Goal: Communication & Community: Connect with others

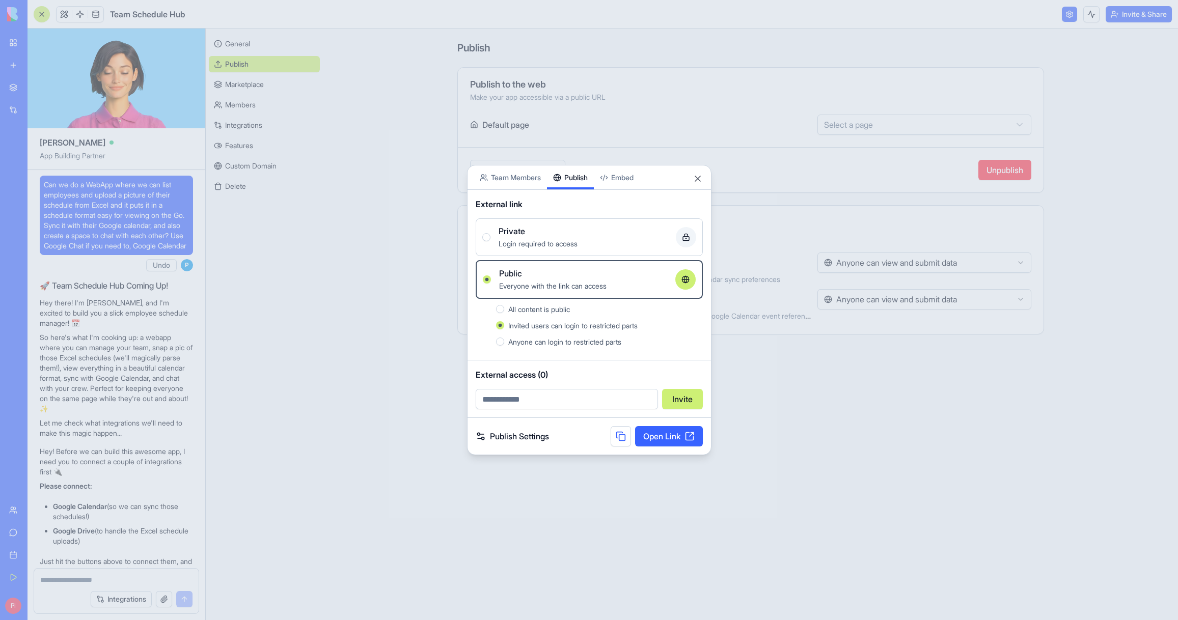
scroll to position [1021, 0]
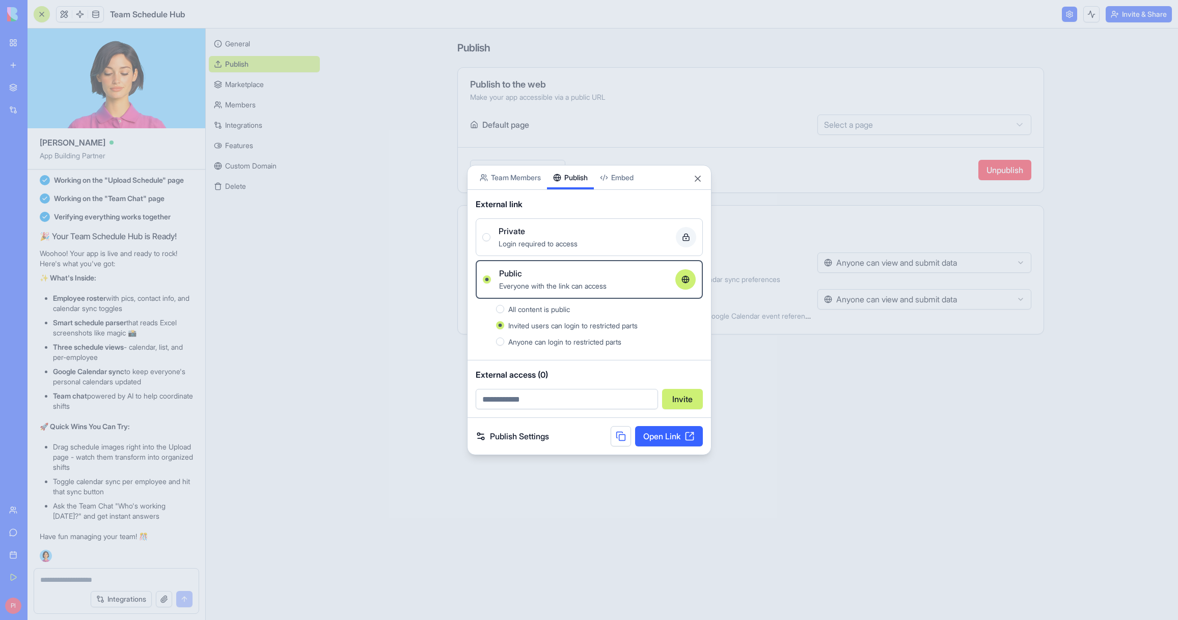
click at [384, 140] on div at bounding box center [589, 310] width 1178 height 620
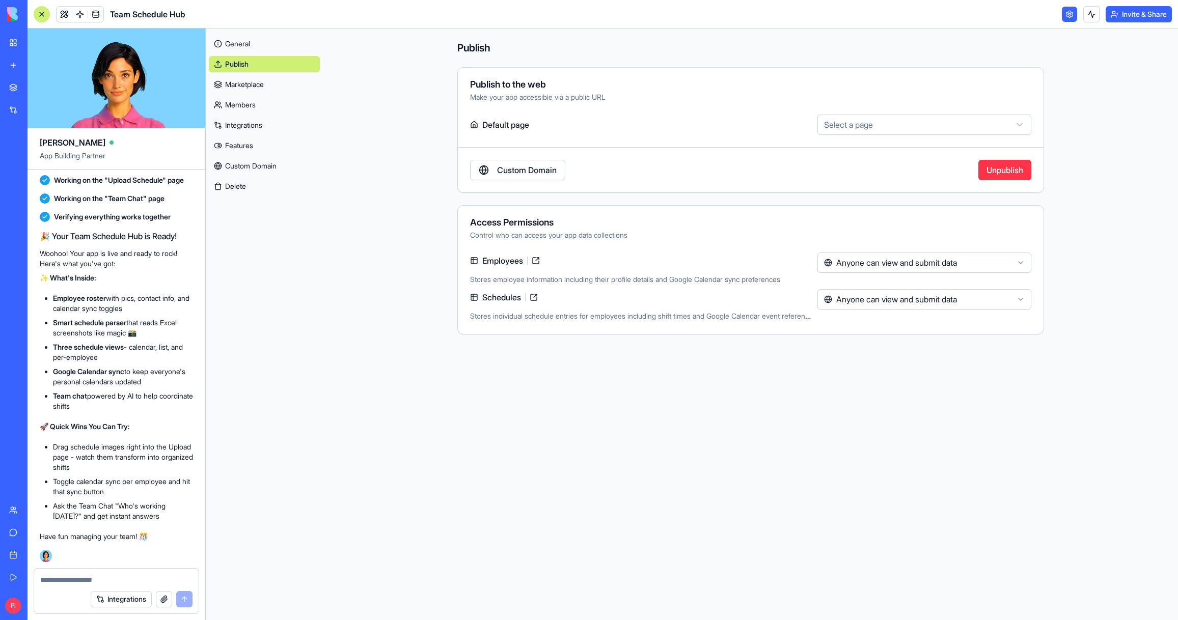
click at [59, 12] on link at bounding box center [64, 14] width 15 height 15
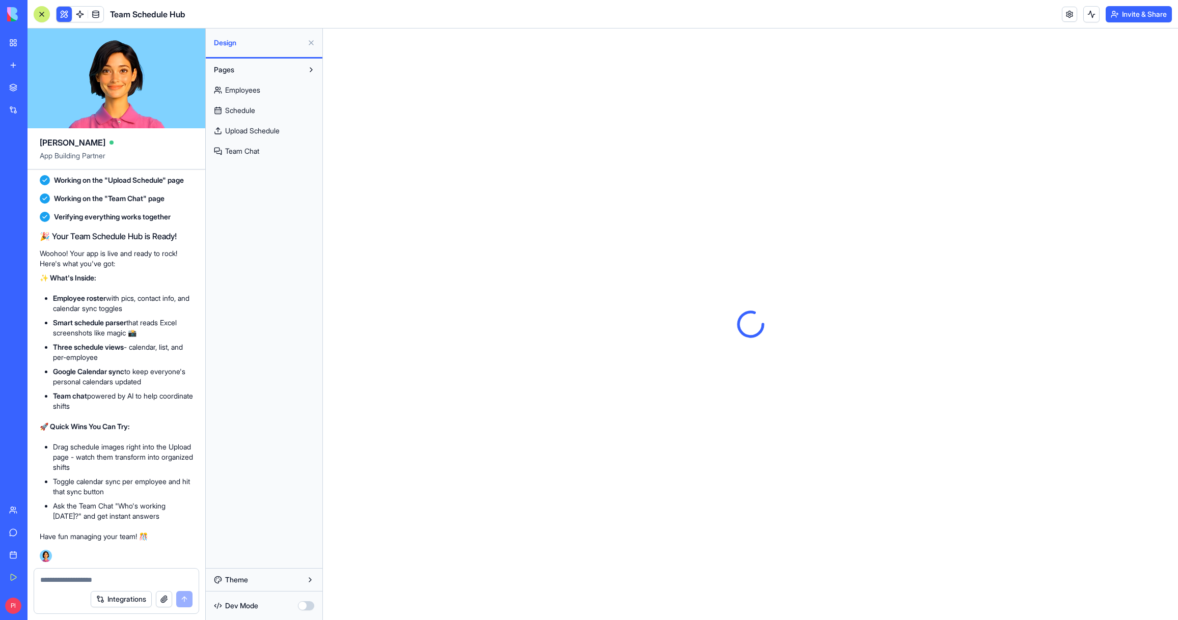
click at [60, 13] on button at bounding box center [64, 14] width 15 height 15
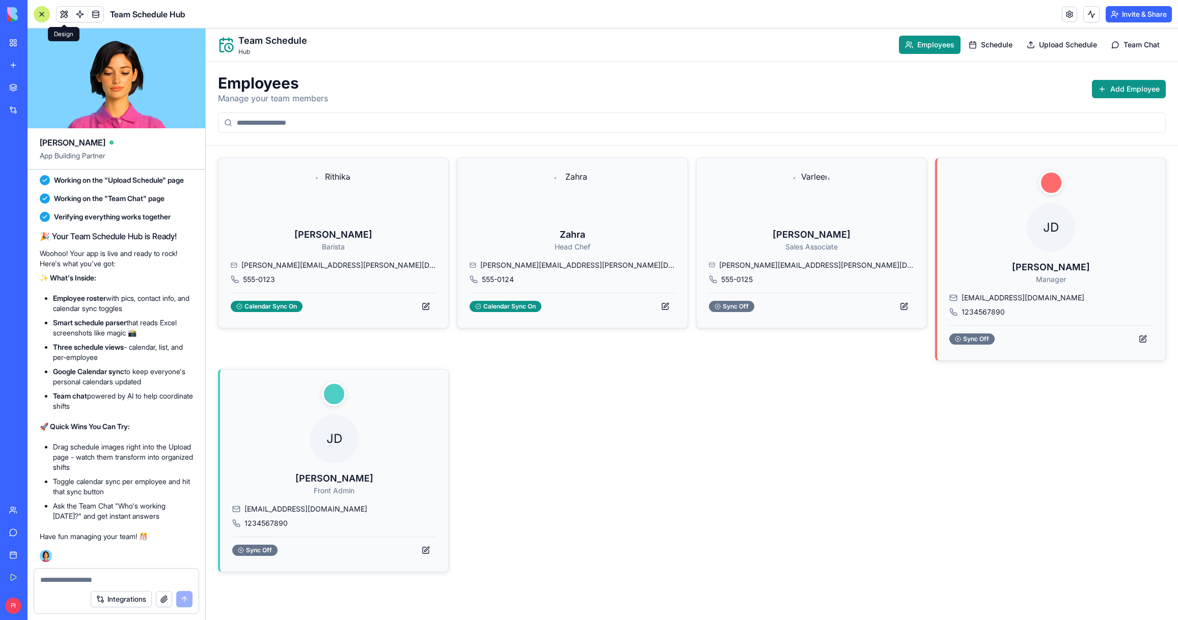
click at [61, 17] on button at bounding box center [64, 14] width 15 height 15
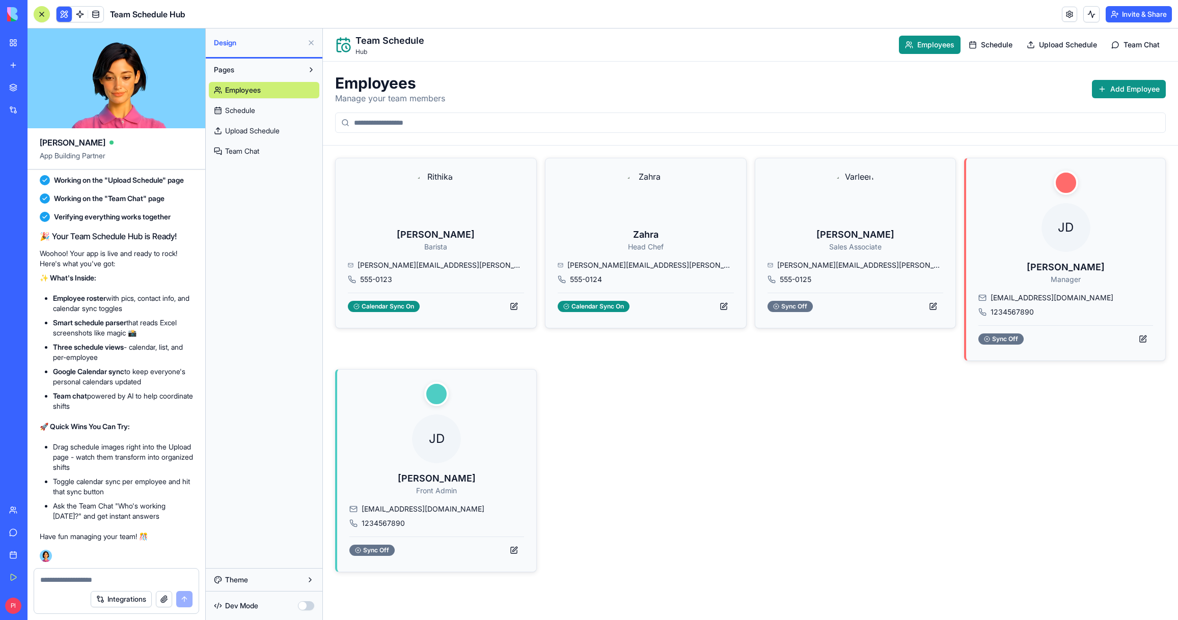
click at [280, 106] on link "Schedule" at bounding box center [264, 110] width 110 height 16
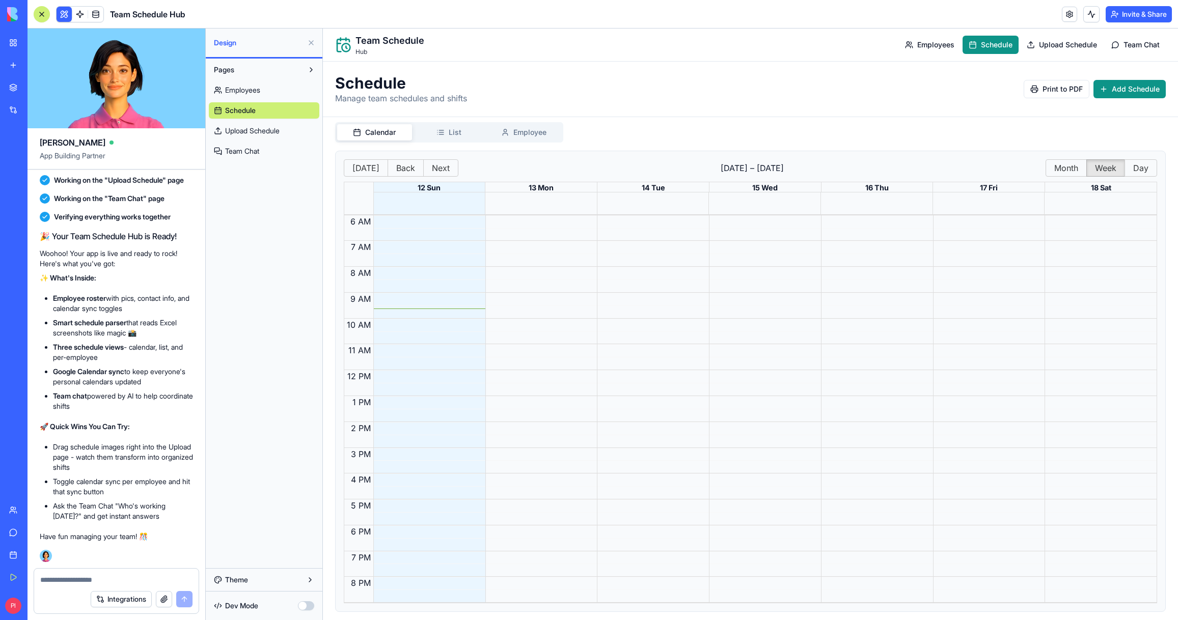
scroll to position [11, 0]
click at [374, 164] on button "Today" at bounding box center [366, 163] width 44 height 17
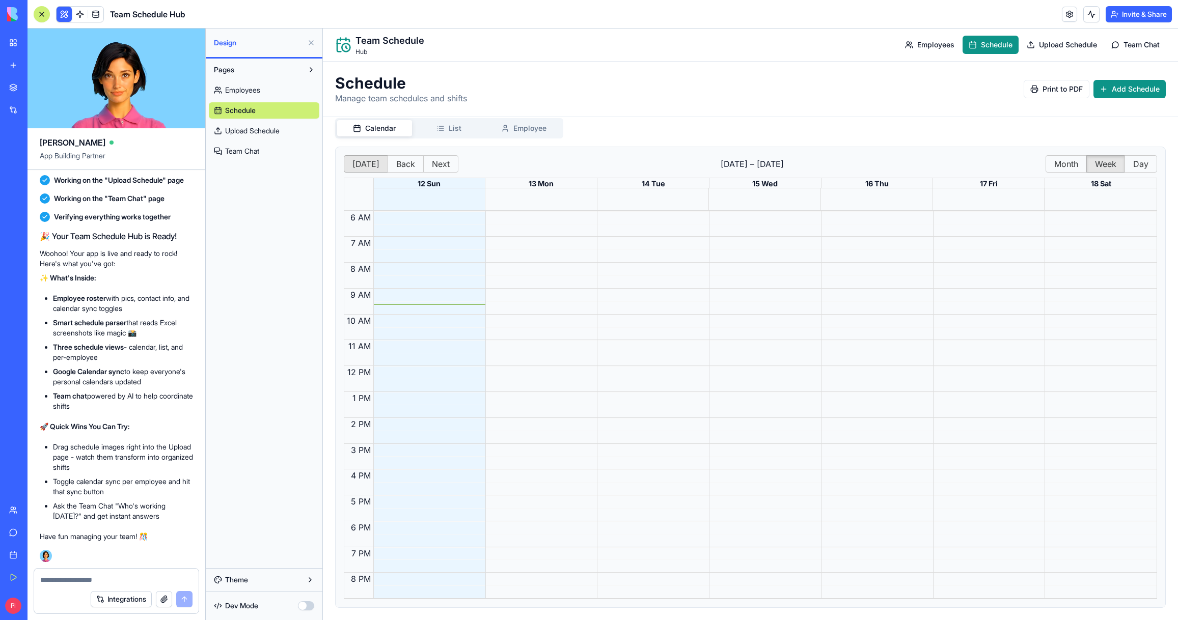
click at [374, 164] on button "Today" at bounding box center [366, 163] width 44 height 17
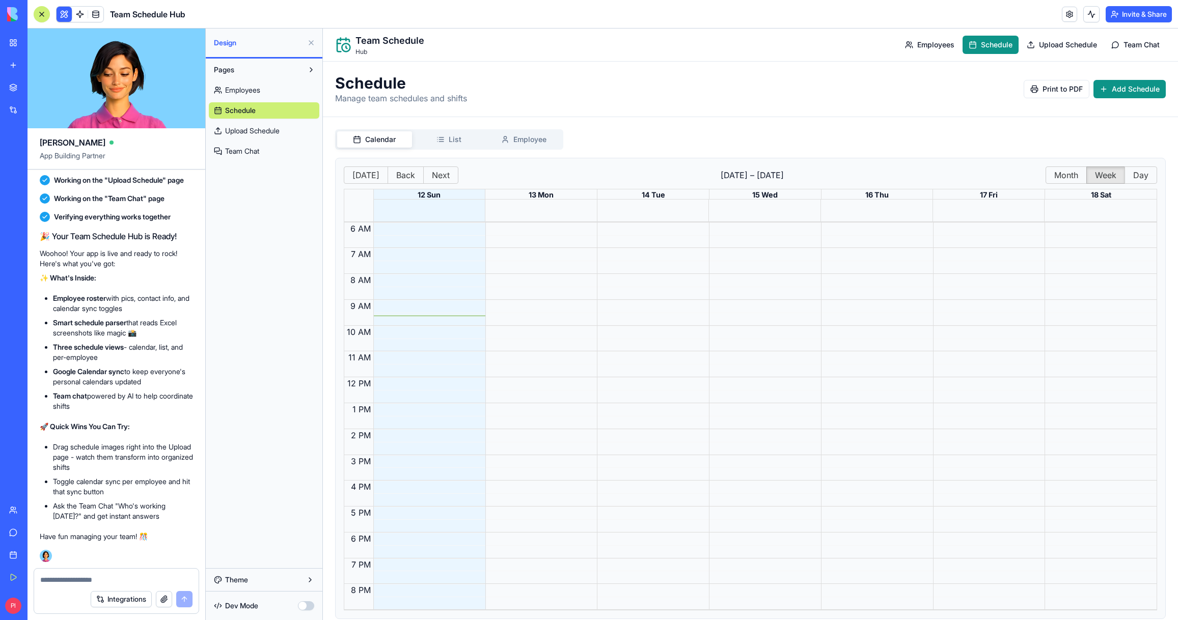
click at [538, 120] on div "Calendar List Employee Today Back Next October 12 – 18 Month Week Day 12 Sun 13…" at bounding box center [750, 368] width 855 height 503
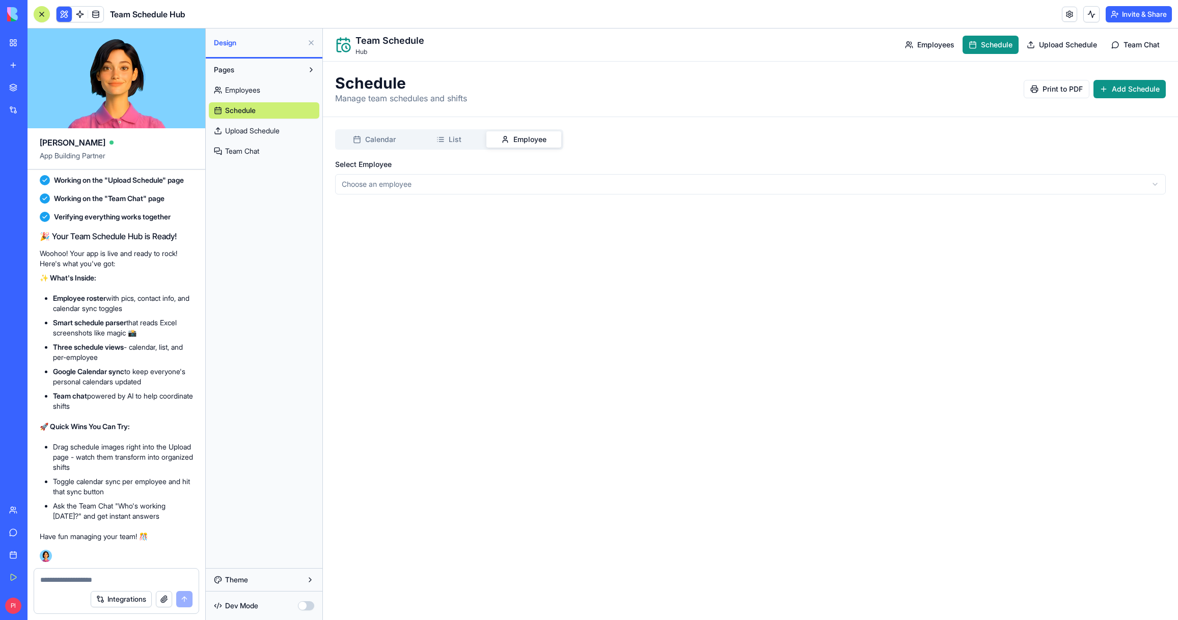
click at [386, 142] on span "Calendar" at bounding box center [380, 139] width 31 height 10
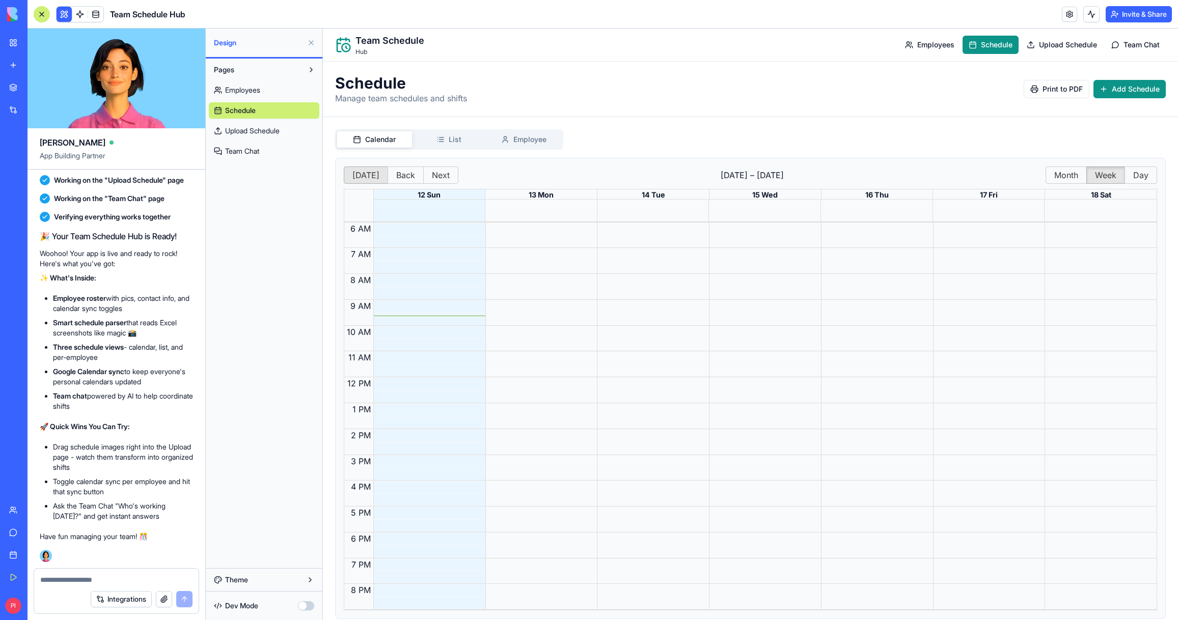
click at [361, 167] on button "Today" at bounding box center [366, 175] width 44 height 17
click at [361, 168] on button "Today" at bounding box center [366, 175] width 44 height 17
click at [269, 581] on button "Theme" at bounding box center [264, 580] width 110 height 16
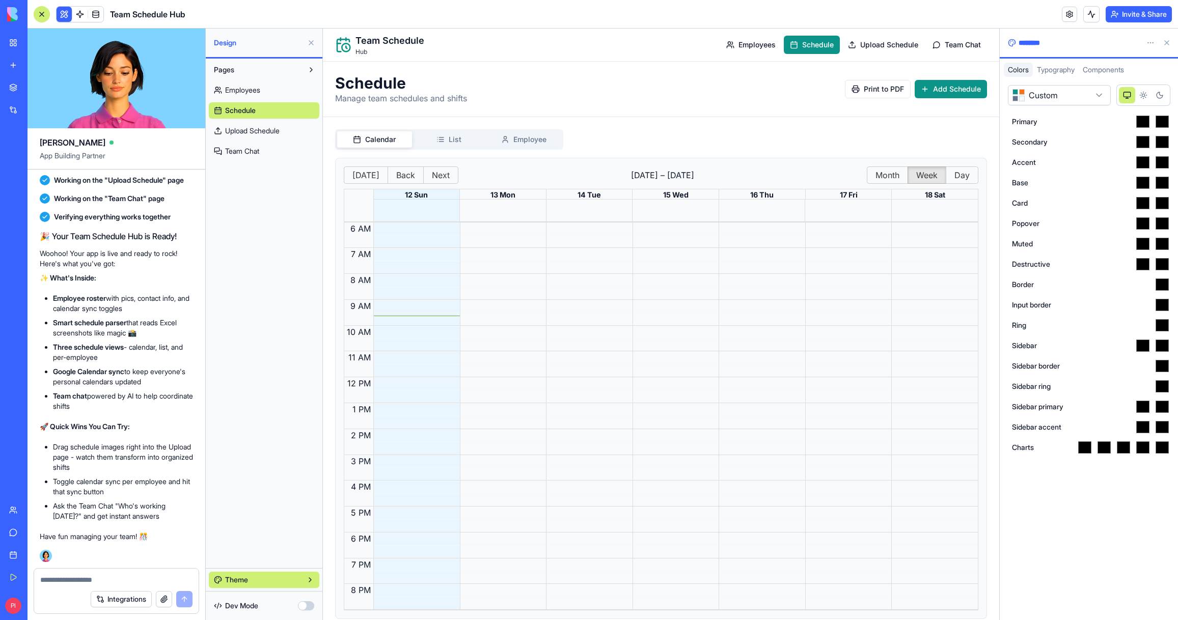
click at [269, 581] on button "Theme" at bounding box center [264, 580] width 110 height 16
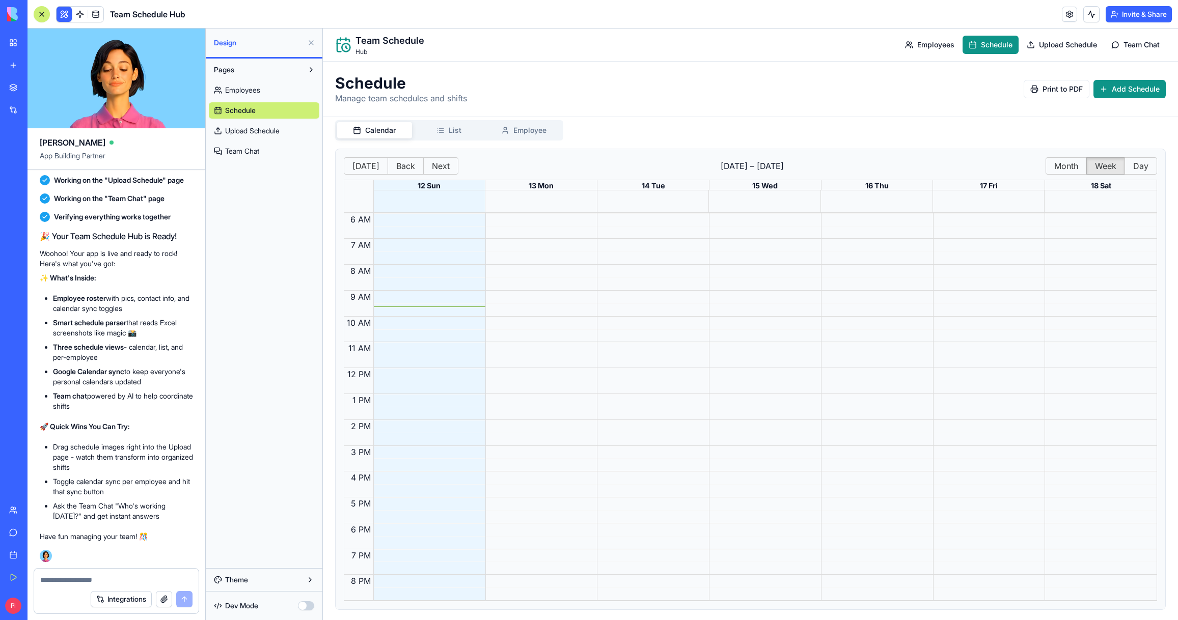
scroll to position [5, 0]
click at [290, 85] on link "Employees" at bounding box center [264, 90] width 110 height 16
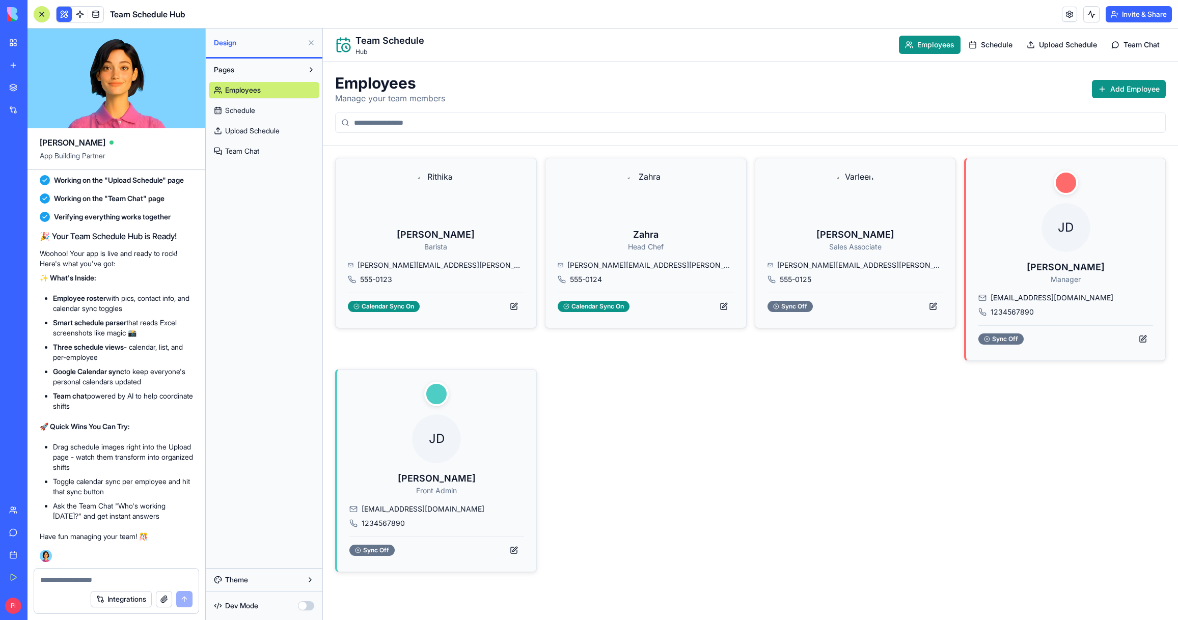
click at [289, 108] on link "Schedule" at bounding box center [264, 110] width 110 height 16
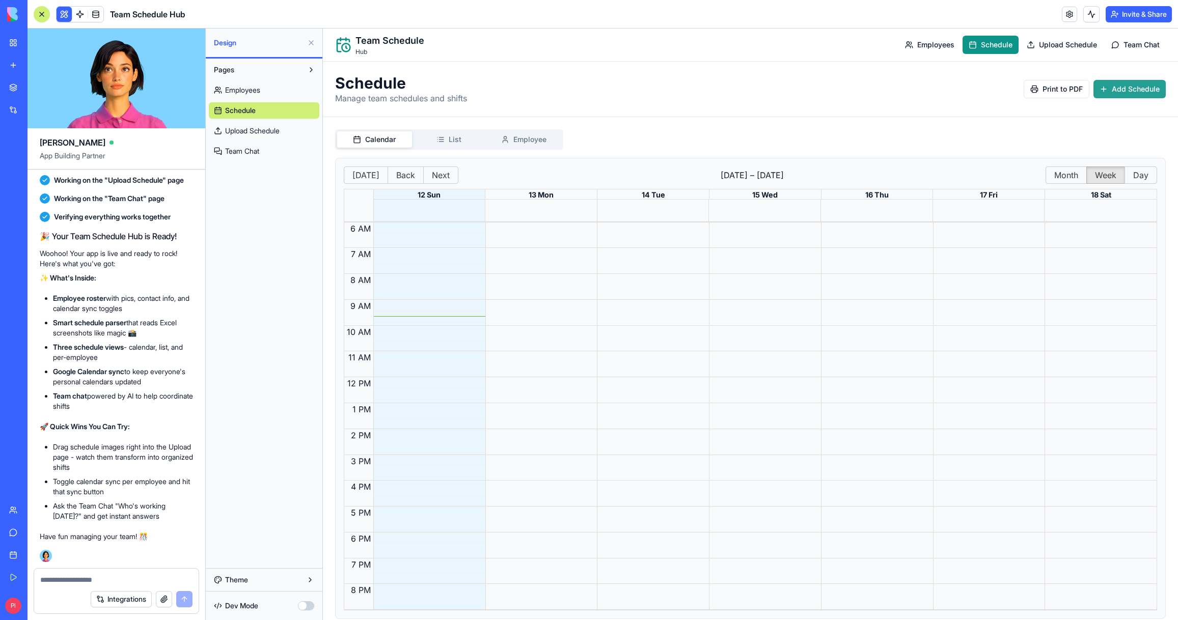
click at [1133, 90] on span "Add Schedule" at bounding box center [1136, 89] width 48 height 10
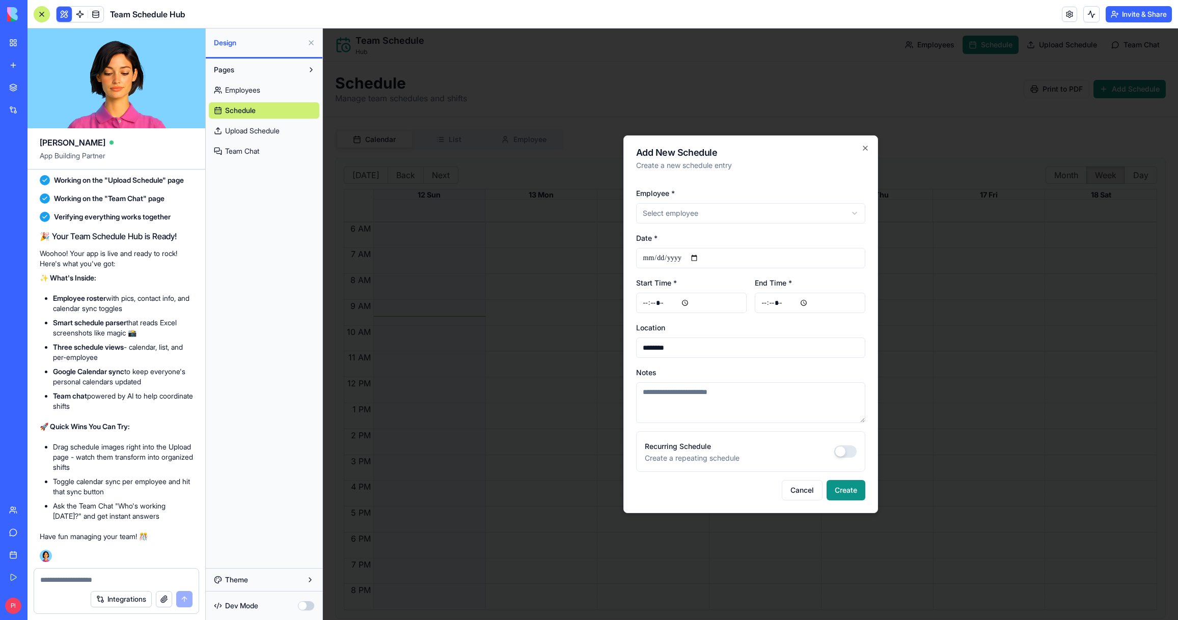
click at [525, 229] on div at bounding box center [750, 325] width 855 height 592
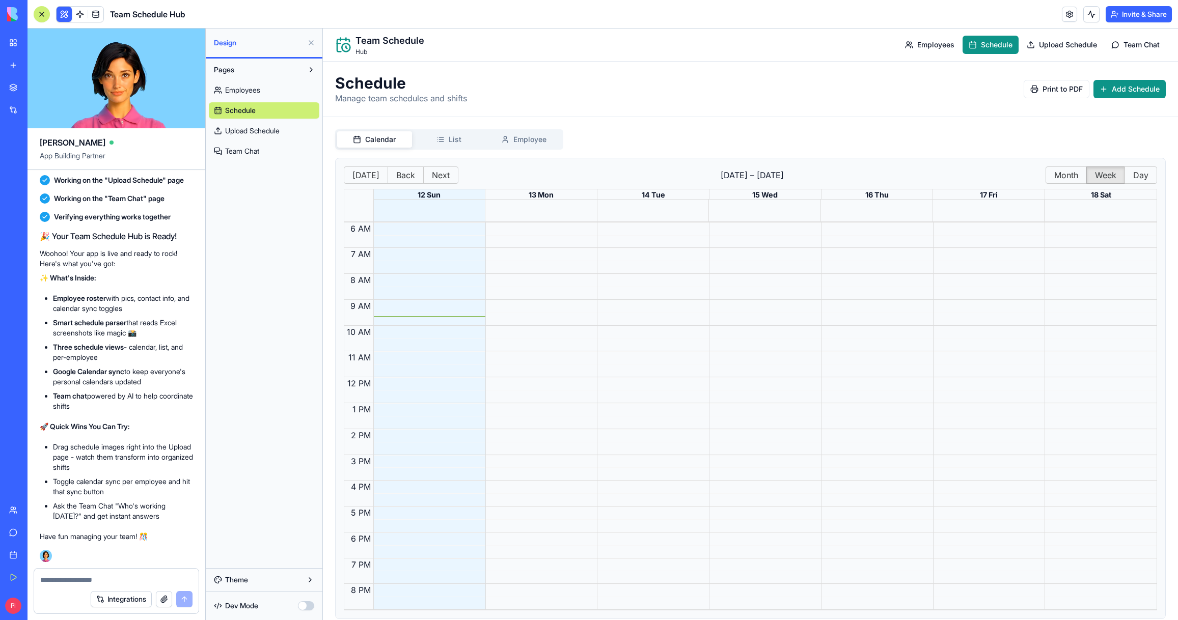
click at [251, 86] on span "Employees" at bounding box center [242, 90] width 35 height 10
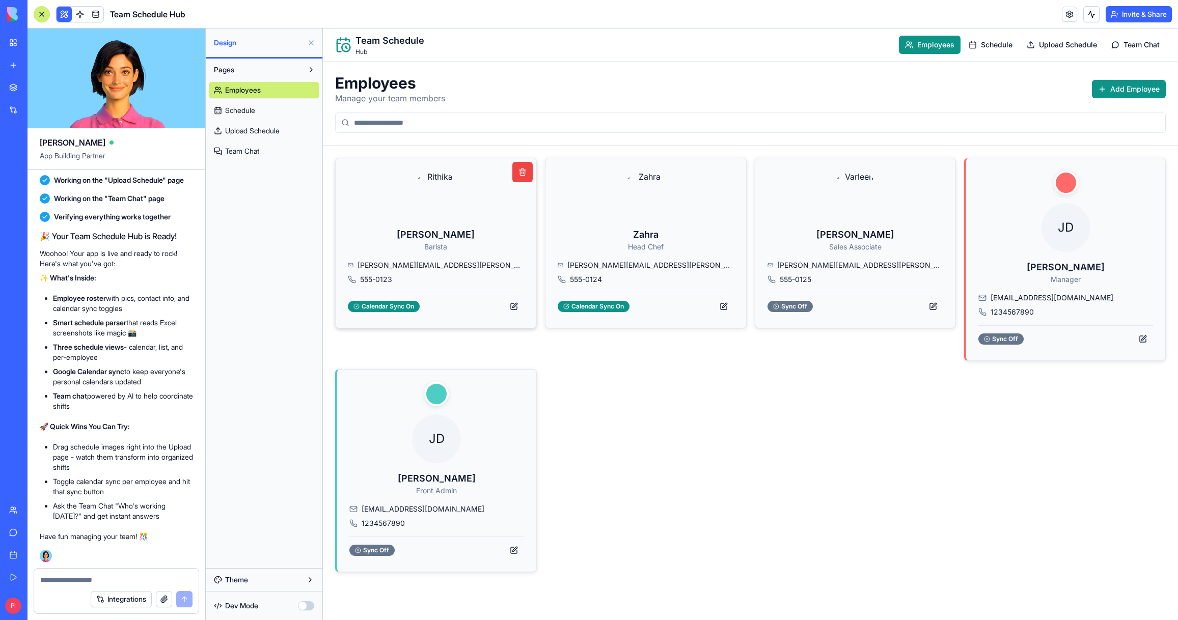
click at [481, 205] on div "Rithika Barista sarah.martinez@company.com 555-0123 Calendar Sync On" at bounding box center [436, 243] width 176 height 145
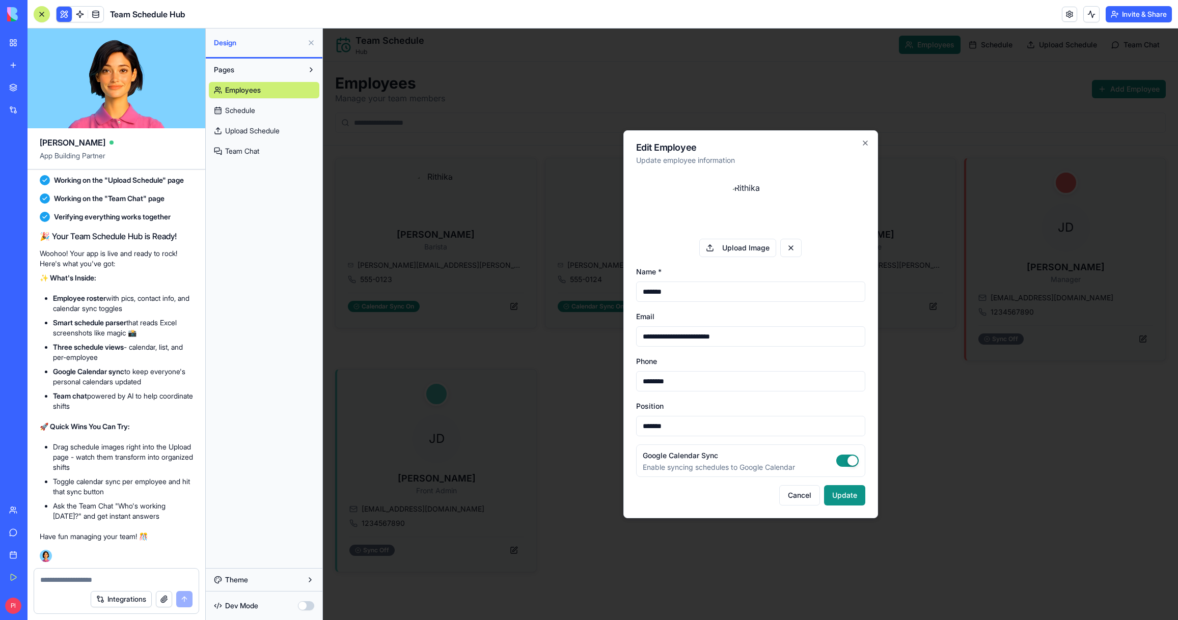
click at [466, 338] on div at bounding box center [750, 325] width 855 height 592
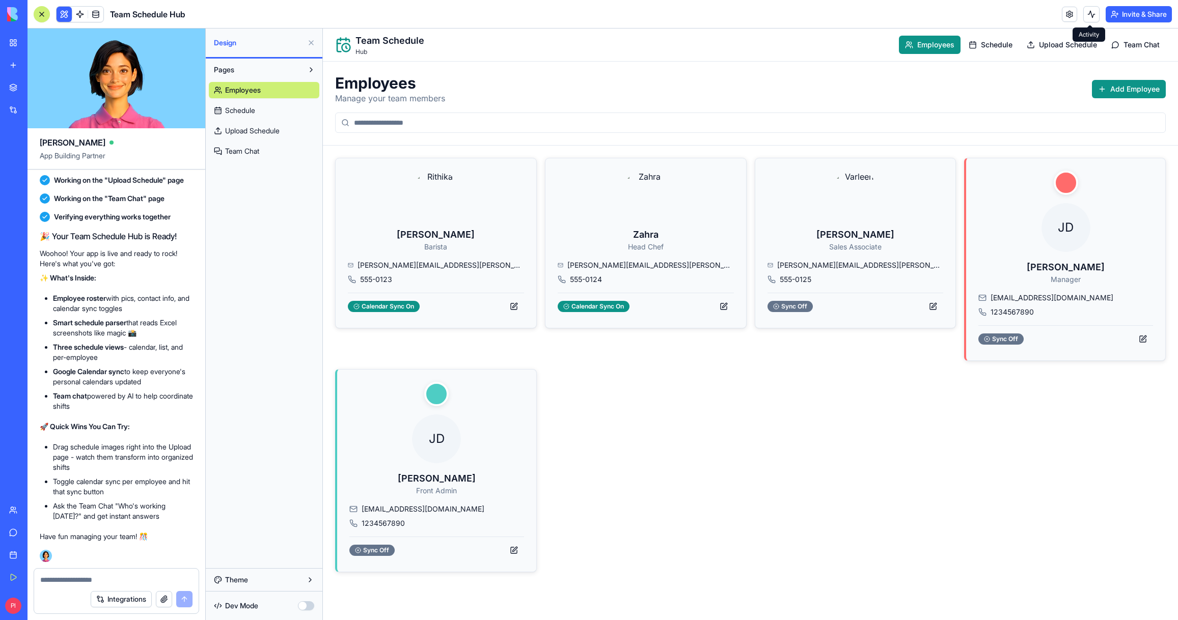
click at [1132, 10] on button "Invite & Share" at bounding box center [1138, 14] width 66 height 16
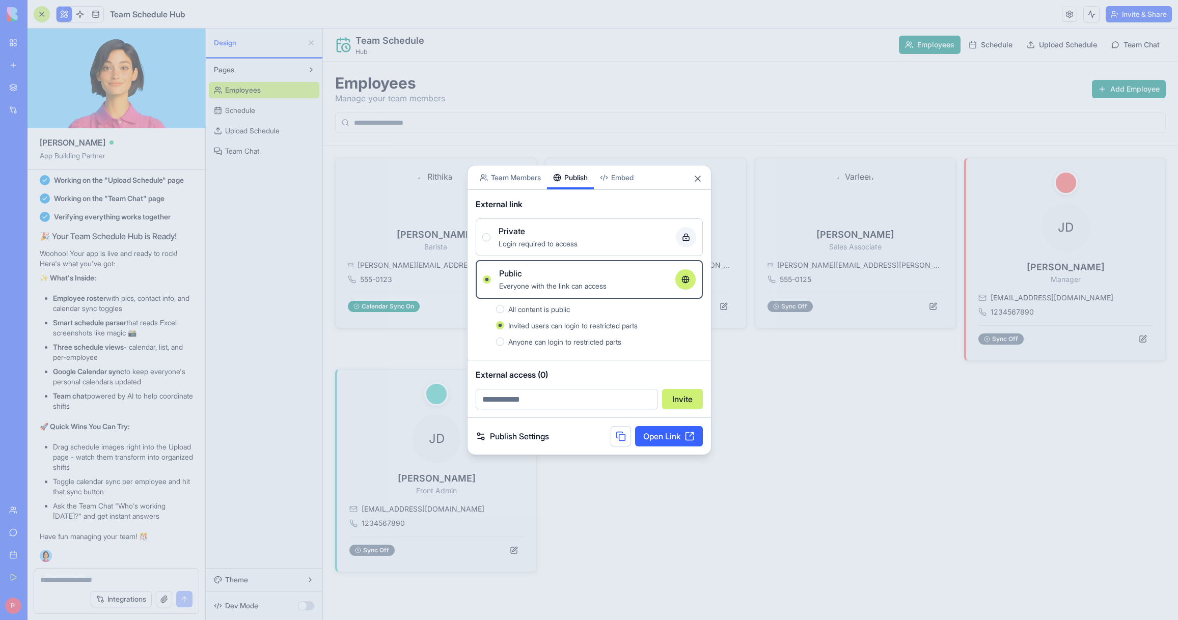
click at [553, 392] on input "email" at bounding box center [567, 399] width 182 height 20
click at [548, 252] on label "Private Login required to access" at bounding box center [589, 237] width 227 height 38
click at [490, 241] on button "Private Login required to access" at bounding box center [486, 237] width 8 height 8
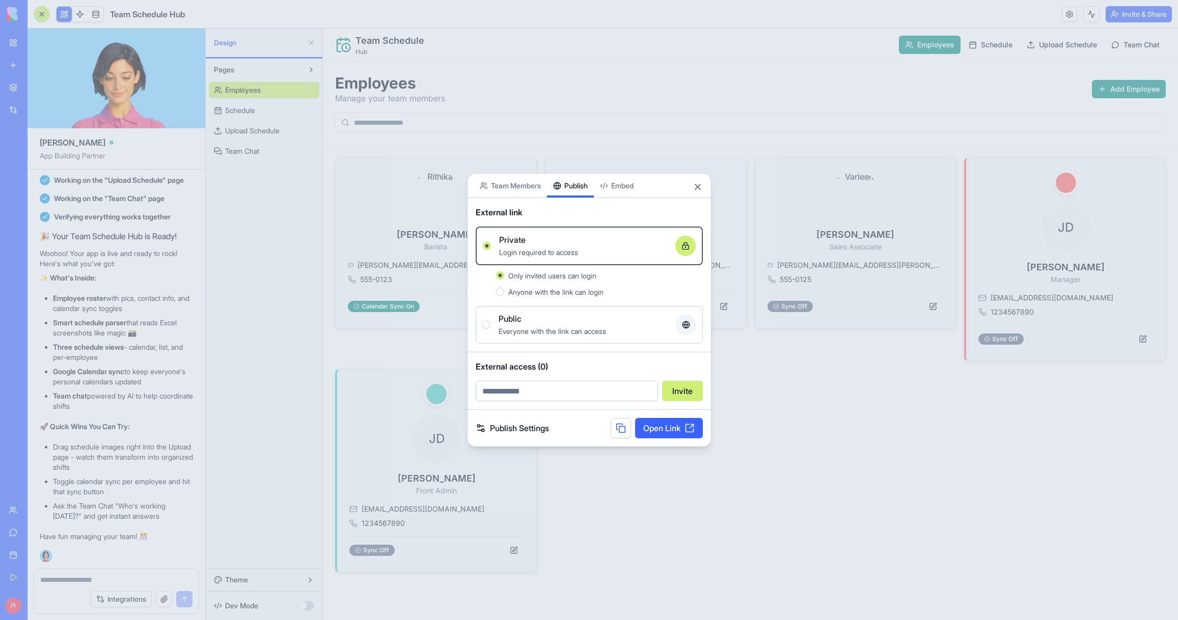
click at [568, 293] on span "Anyone with the link can login" at bounding box center [555, 292] width 95 height 9
click at [504, 293] on button "Anyone with the link can login" at bounding box center [500, 292] width 8 height 8
click at [612, 395] on input "email" at bounding box center [567, 391] width 182 height 20
type input "**********"
click at [678, 394] on button "Invite" at bounding box center [682, 391] width 41 height 20
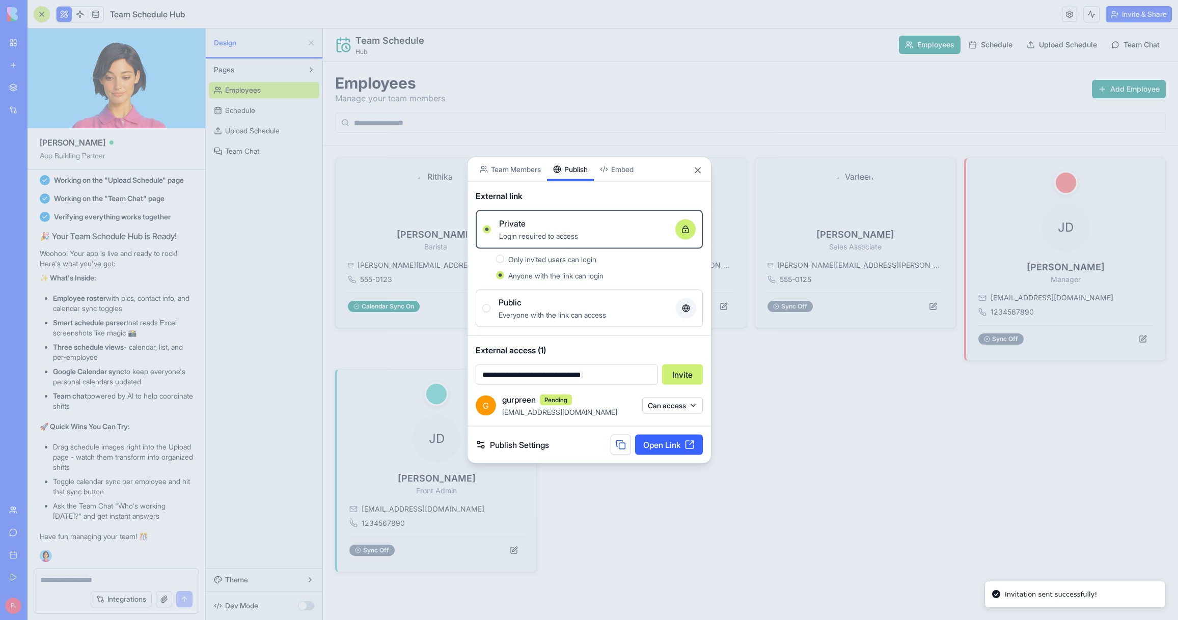
click at [672, 442] on link "Open Link" at bounding box center [669, 445] width 68 height 20
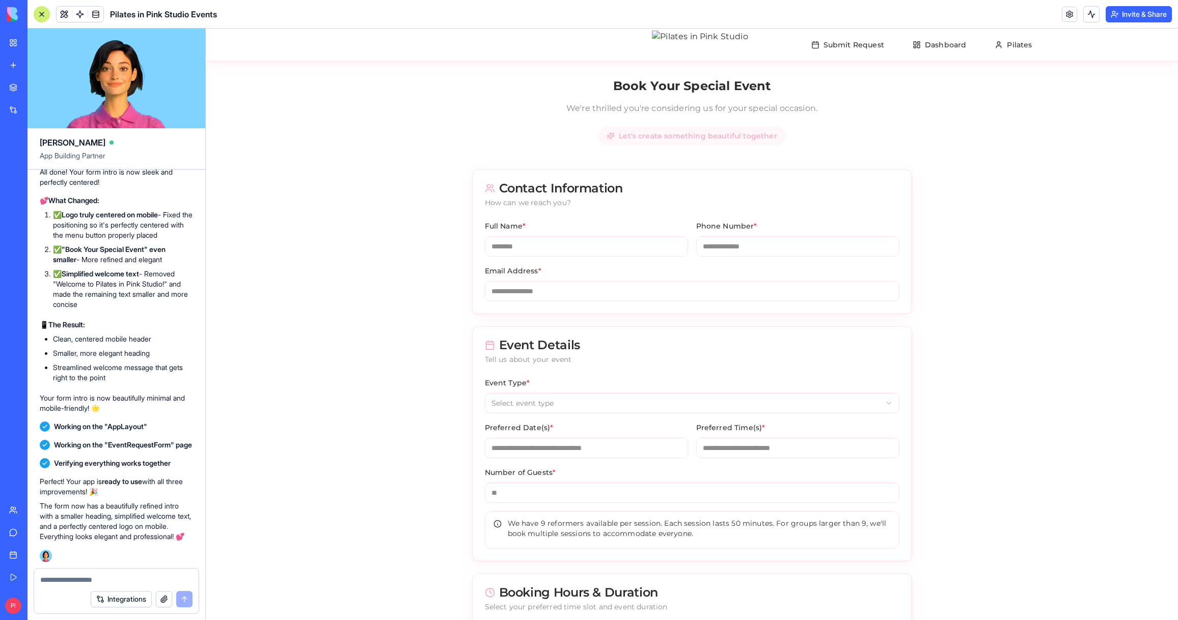
click at [1062, 22] on div "Invite & Share" at bounding box center [1117, 14] width 110 height 16
click at [1064, 19] on link at bounding box center [1069, 14] width 15 height 15
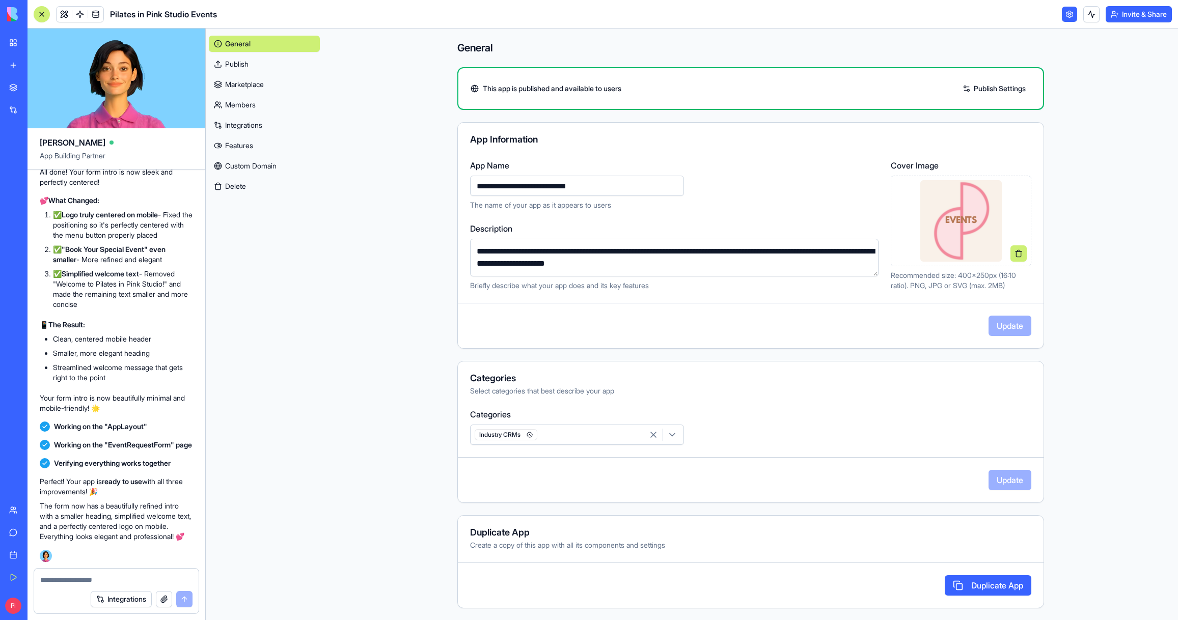
click at [934, 209] on img at bounding box center [960, 220] width 81 height 81
drag, startPoint x: 289, startPoint y: 247, endPoint x: 255, endPoint y: 230, distance: 37.8
click at [288, 247] on div "General Publish Marketplace Members Integrations Features Custom Domain Delete" at bounding box center [264, 325] width 117 height 592
click at [9, 42] on link "My Workspace" at bounding box center [23, 43] width 41 height 20
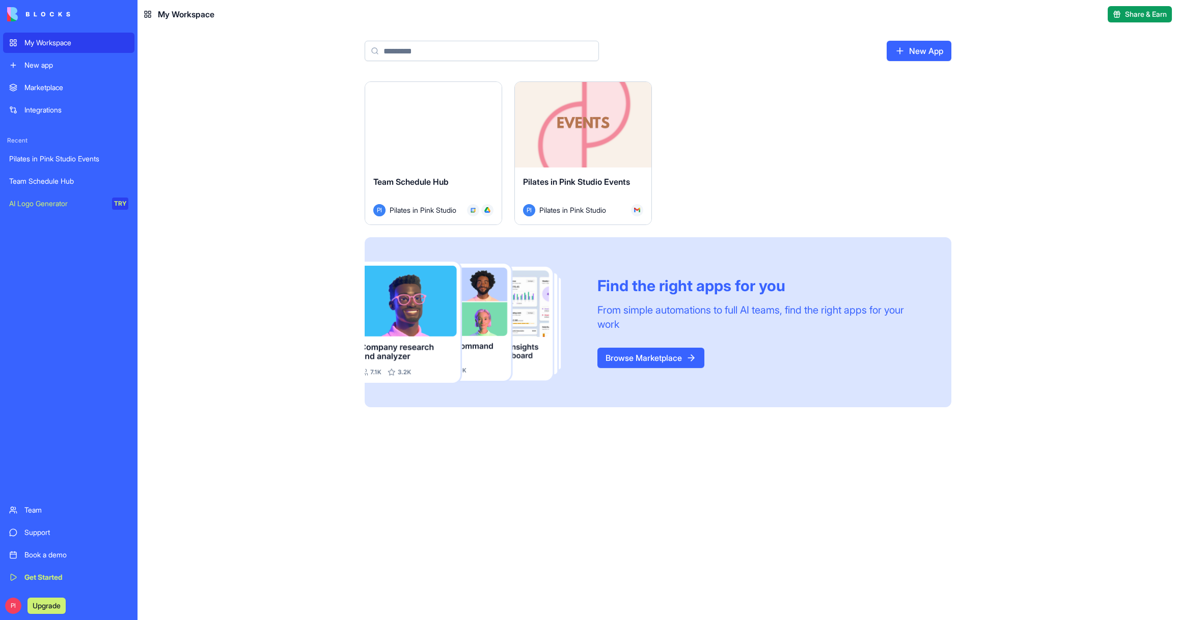
click at [53, 160] on div "Pilates in Pink Studio Events" at bounding box center [68, 159] width 119 height 10
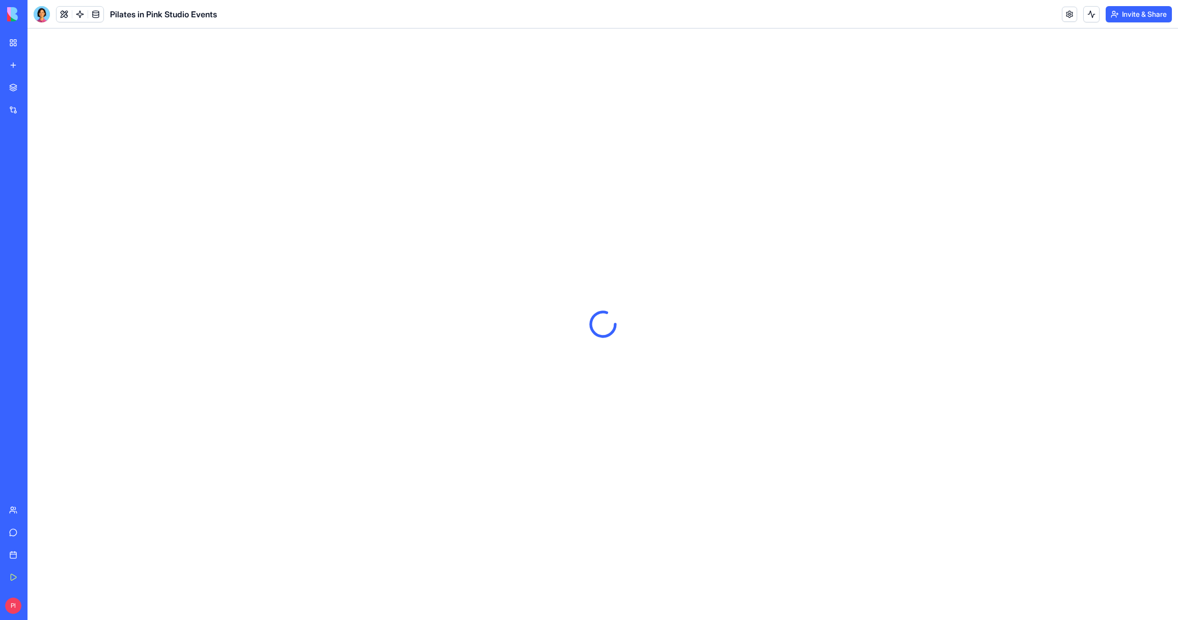
click at [272, 144] on div at bounding box center [602, 325] width 1150 height 592
